Goal: Use online tool/utility: Use online tool/utility

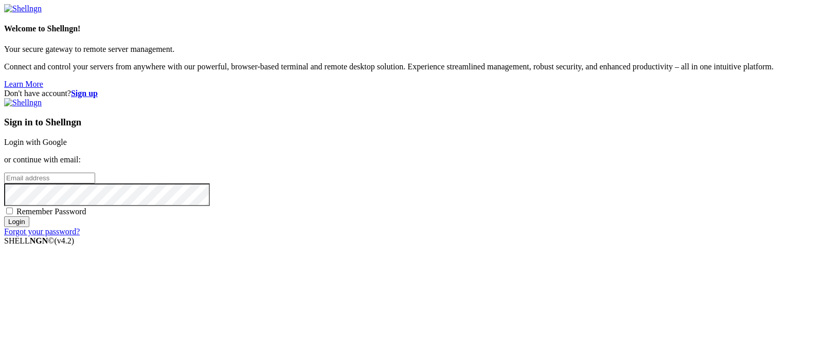
click at [67, 138] on link "Login with Google" at bounding box center [35, 142] width 63 height 9
